Goal: Navigation & Orientation: Find specific page/section

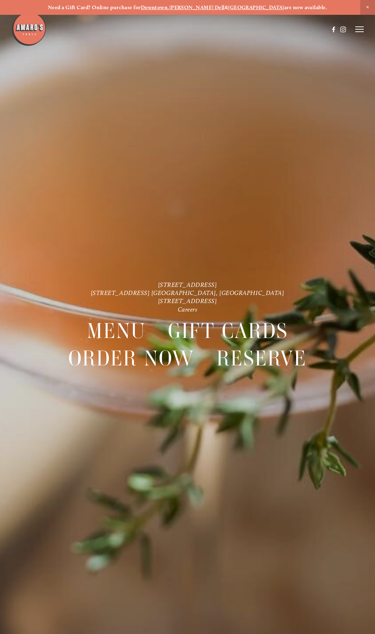
click at [145, 116] on div at bounding box center [187, 317] width 375 height 634
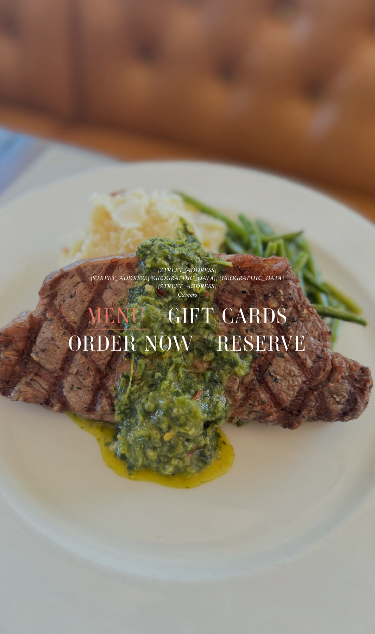
click at [102, 311] on span "Menu" at bounding box center [116, 315] width 59 height 27
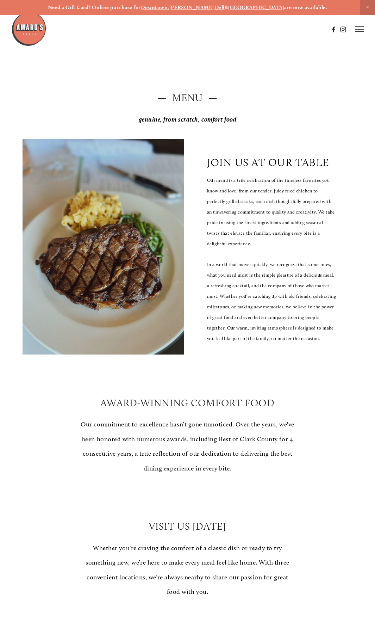
click at [32, 26] on img at bounding box center [28, 28] width 35 height 35
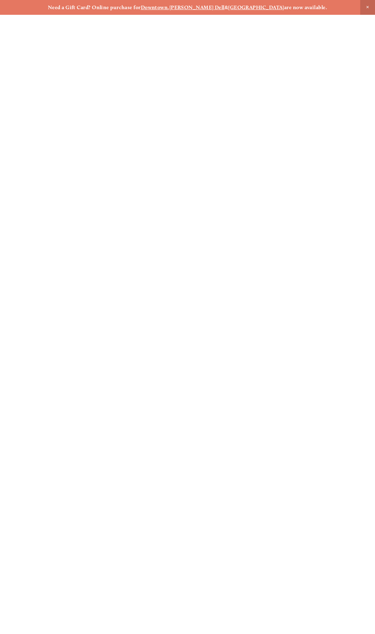
scroll to position [15, 0]
